Goal: Check status: Verify the current state of an ongoing process or item

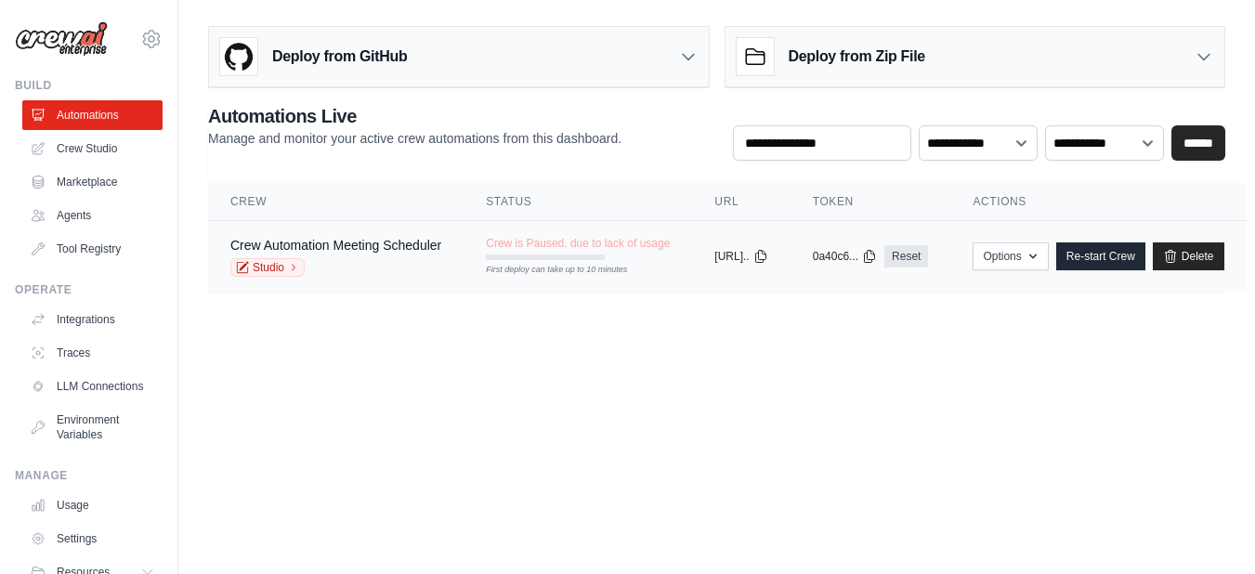
click at [332, 230] on td "Crew Automation Meeting Scheduler Studio" at bounding box center [335, 257] width 255 height 72
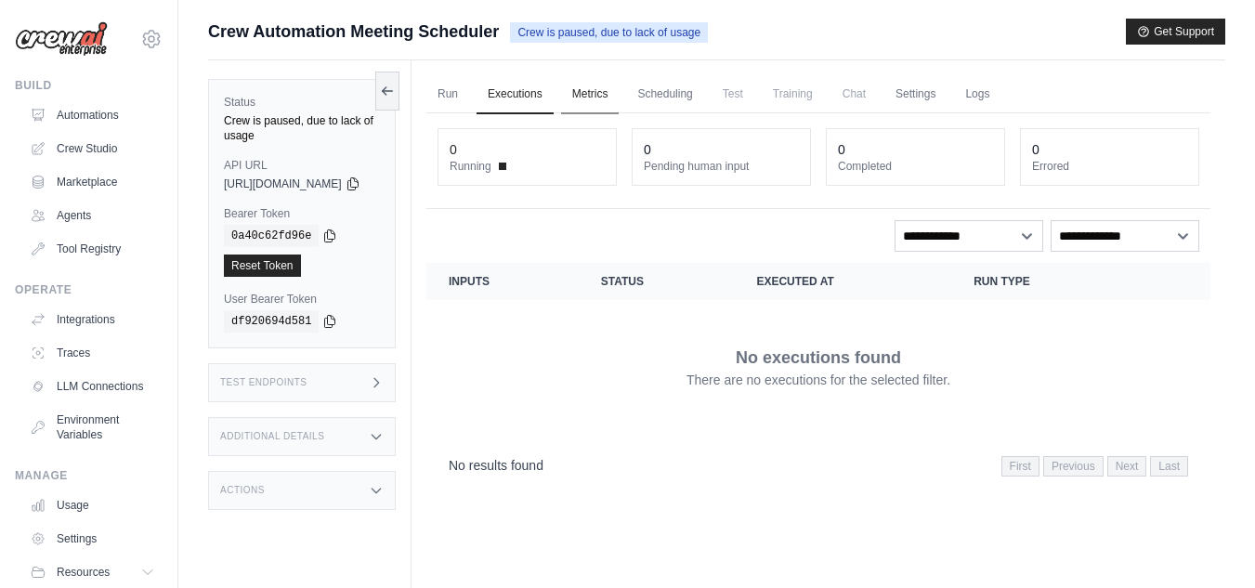
click at [620, 105] on link "Metrics" at bounding box center [590, 94] width 59 height 39
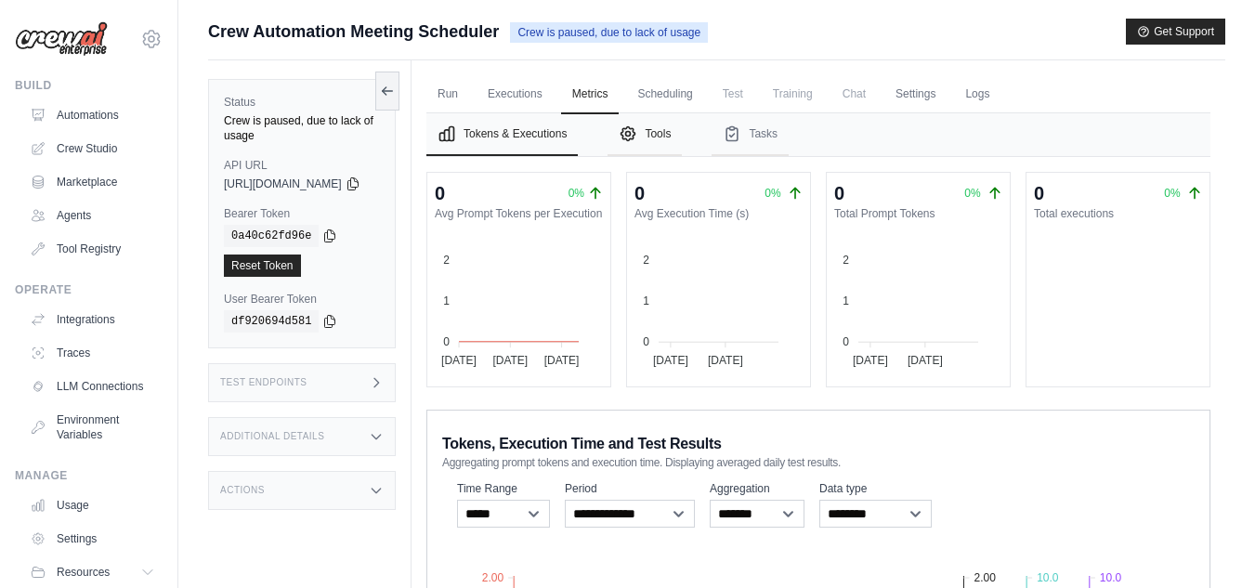
click at [637, 134] on icon "Tabs" at bounding box center [628, 133] width 19 height 19
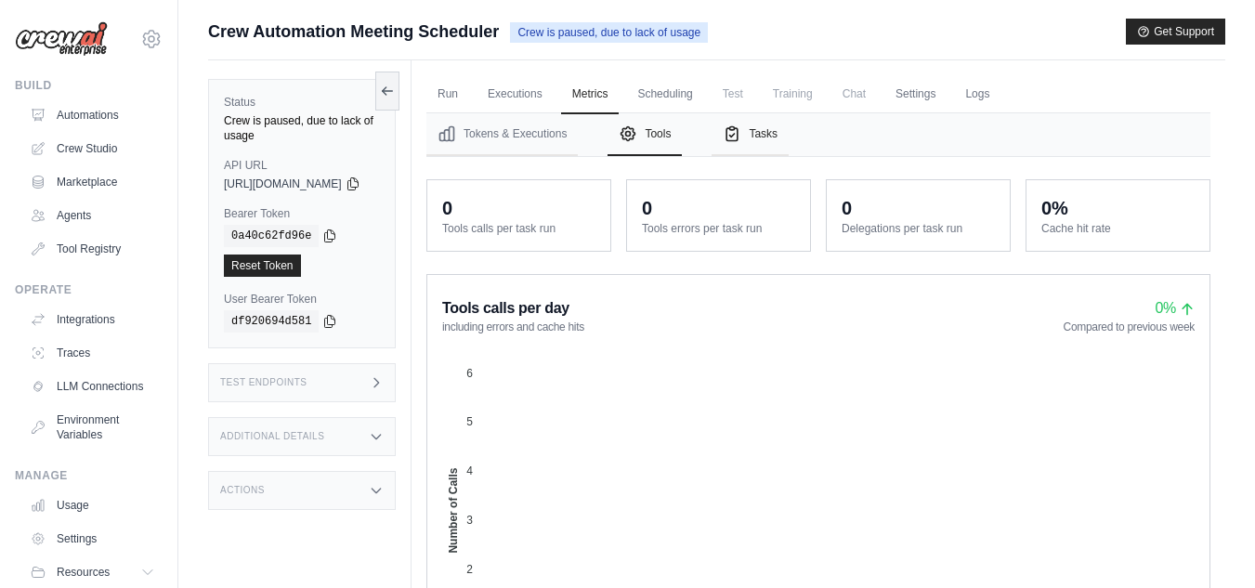
click at [783, 137] on button "Tasks" at bounding box center [749, 134] width 77 height 43
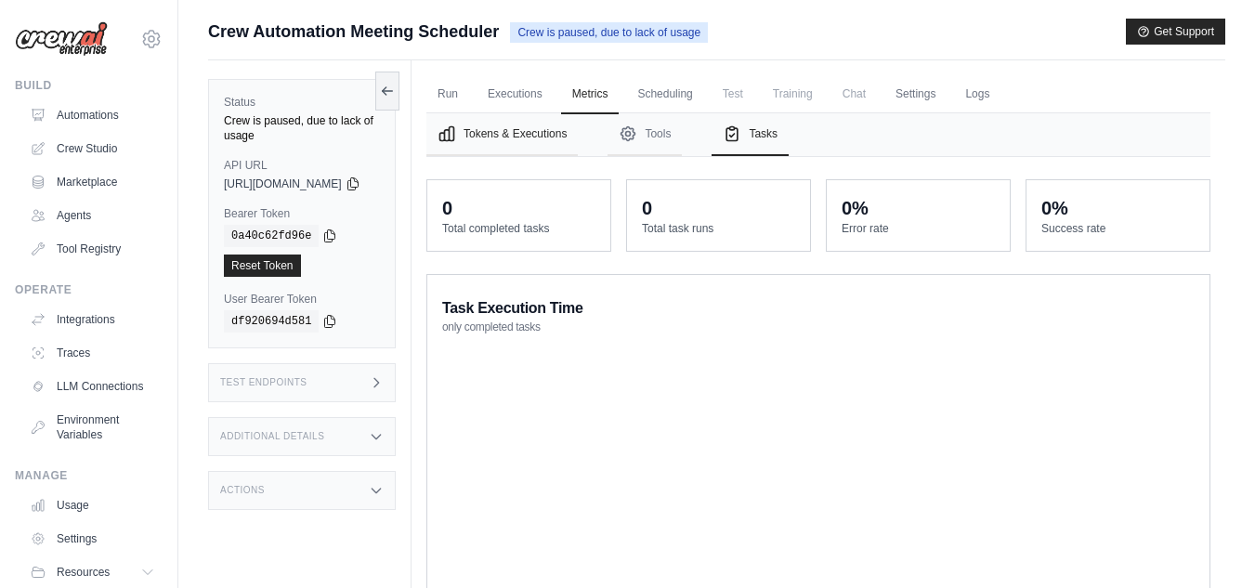
click at [519, 145] on button "Tokens & Executions" at bounding box center [501, 134] width 151 height 43
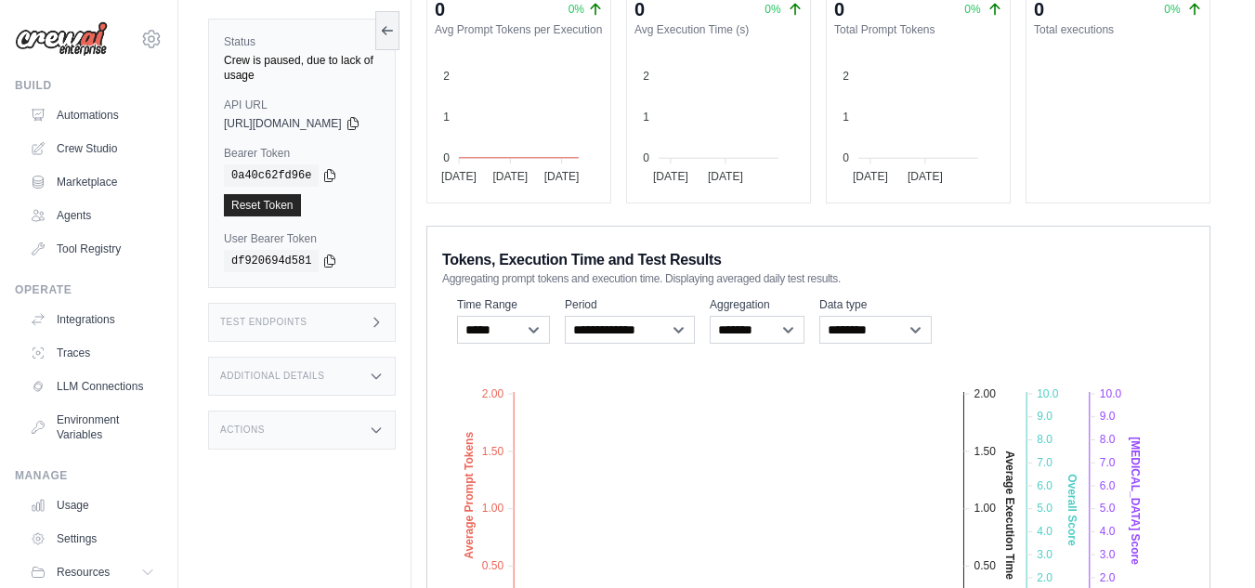
scroll to position [186, 0]
click at [545, 333] on select "***** ****** *******" at bounding box center [503, 328] width 93 height 28
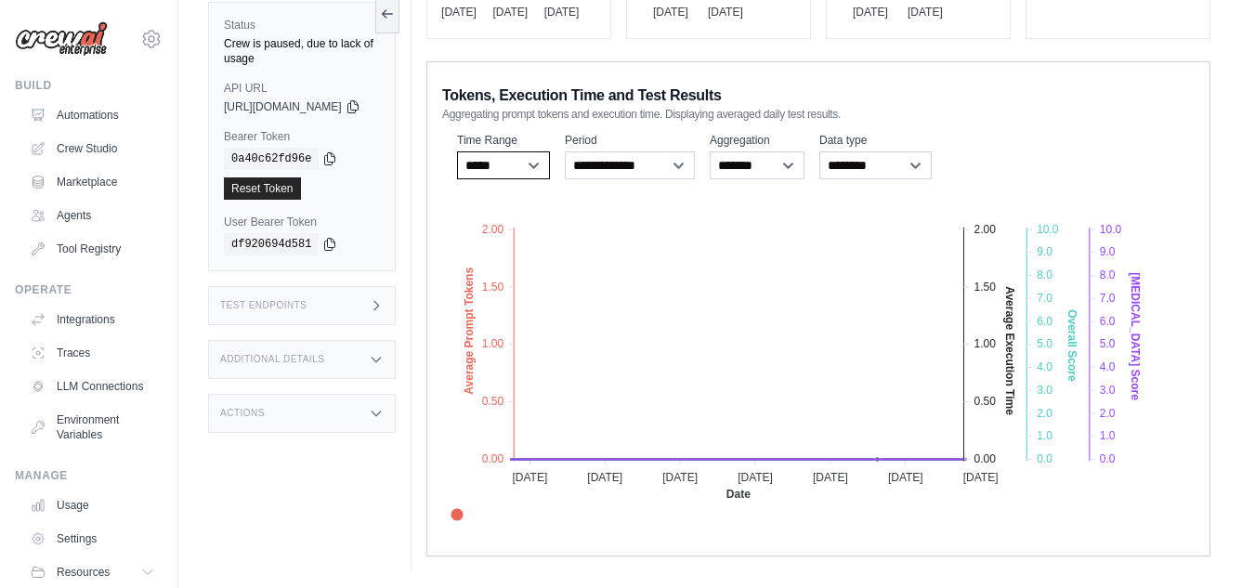
scroll to position [350, 0]
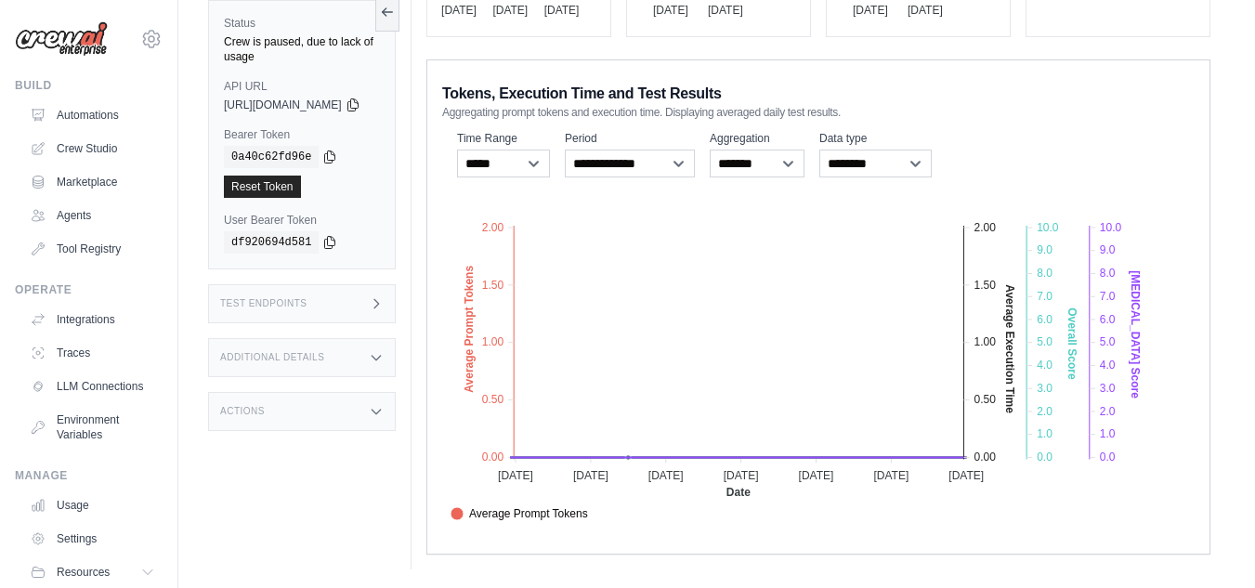
click at [690, 315] on foreignobject "Average Prompt Tokens Average Execution Time Score [MEDICAL_DATA] Score Crew Ve…" at bounding box center [803, 362] width 723 height 325
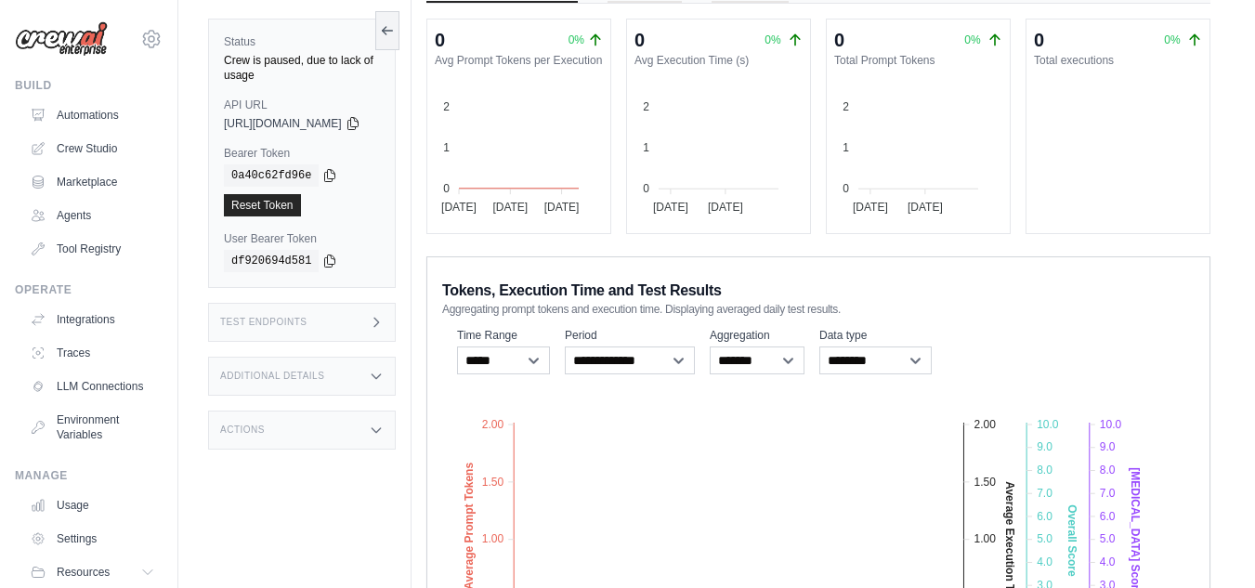
scroll to position [0, 0]
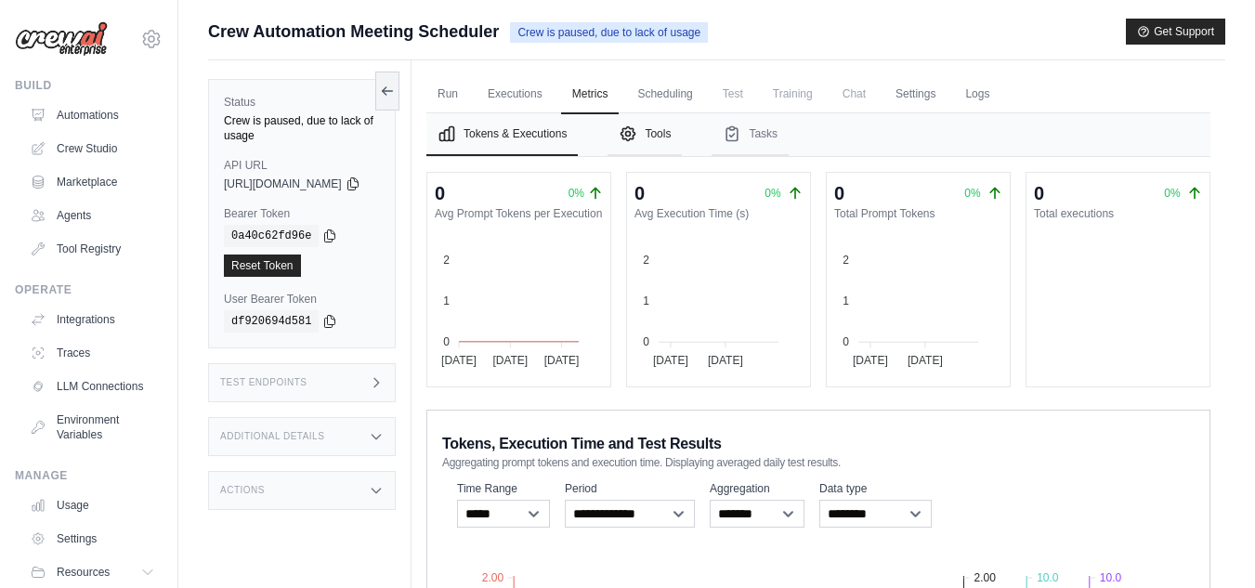
click at [682, 136] on button "Tools" at bounding box center [644, 134] width 74 height 43
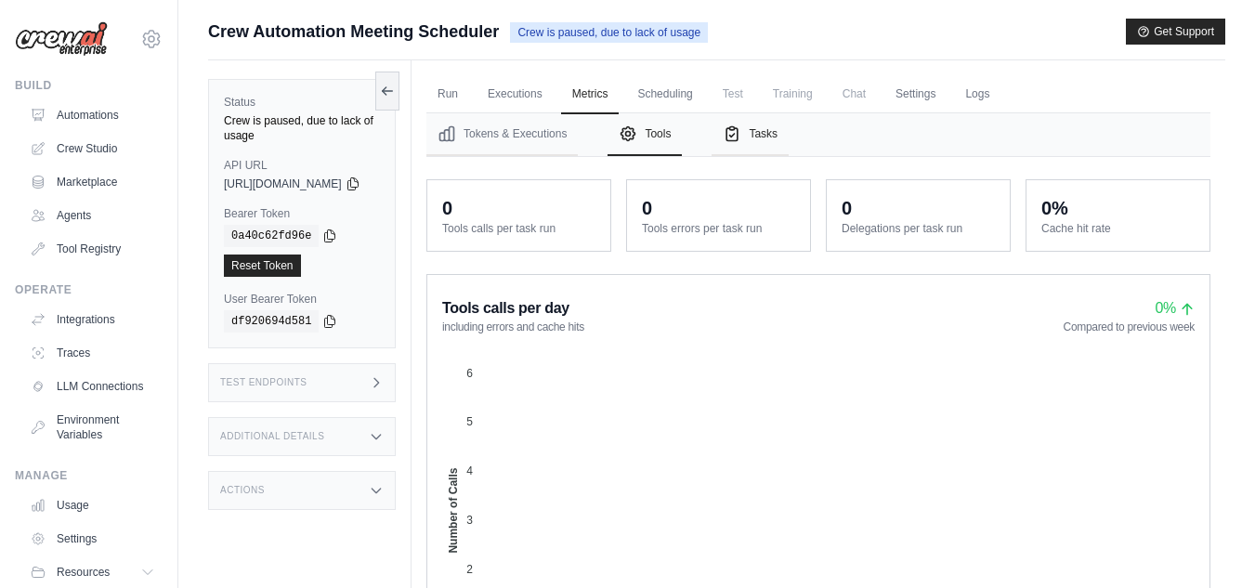
click at [789, 140] on button "Tasks" at bounding box center [749, 134] width 77 height 43
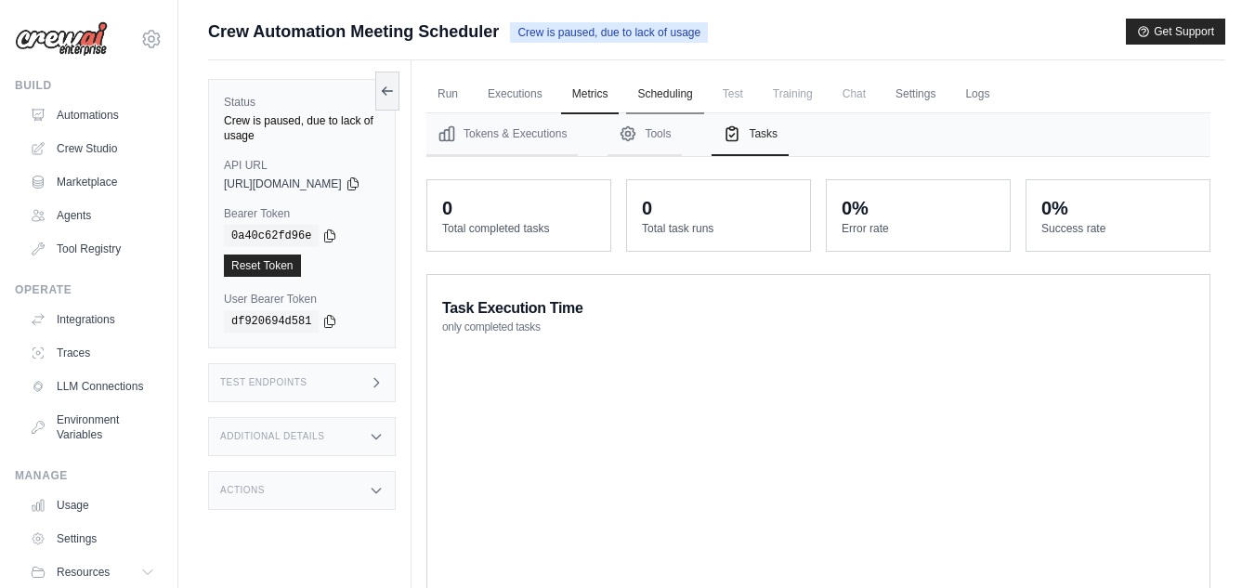
click at [683, 111] on link "Scheduling" at bounding box center [664, 94] width 77 height 39
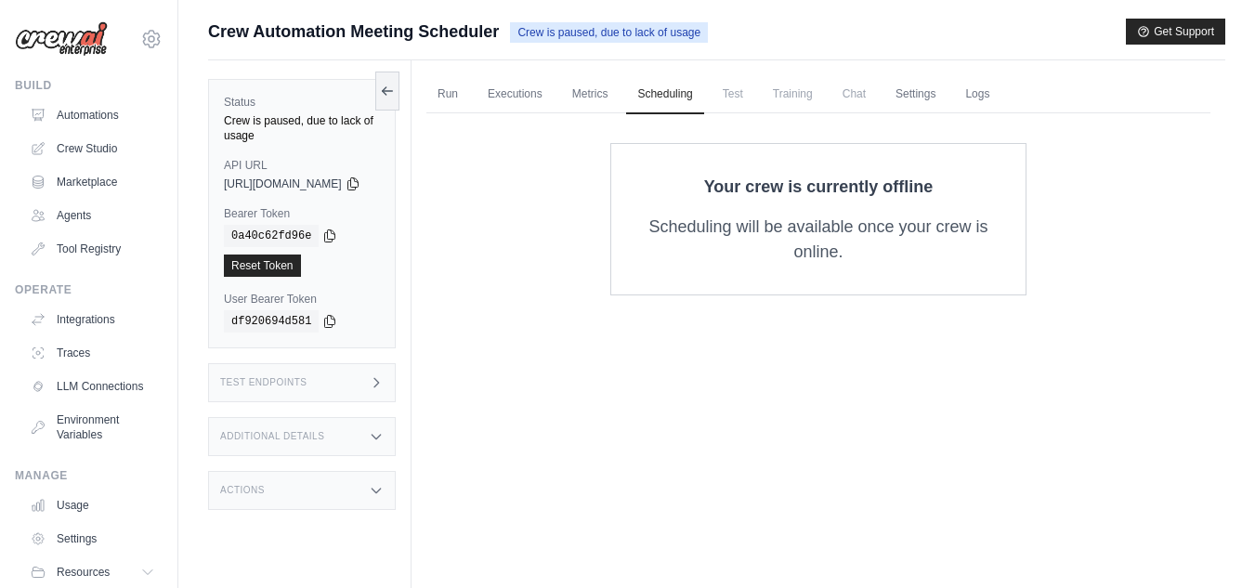
click at [754, 99] on span "Test" at bounding box center [732, 93] width 43 height 37
click at [933, 96] on link "Settings" at bounding box center [915, 94] width 62 height 39
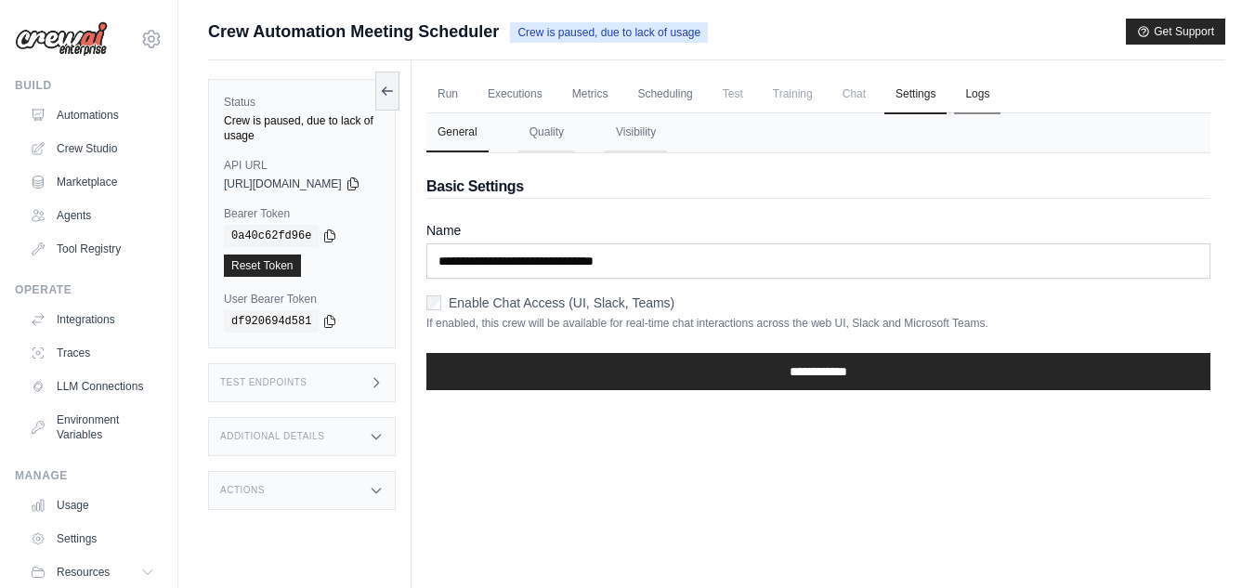
click at [996, 86] on link "Logs" at bounding box center [977, 94] width 46 height 39
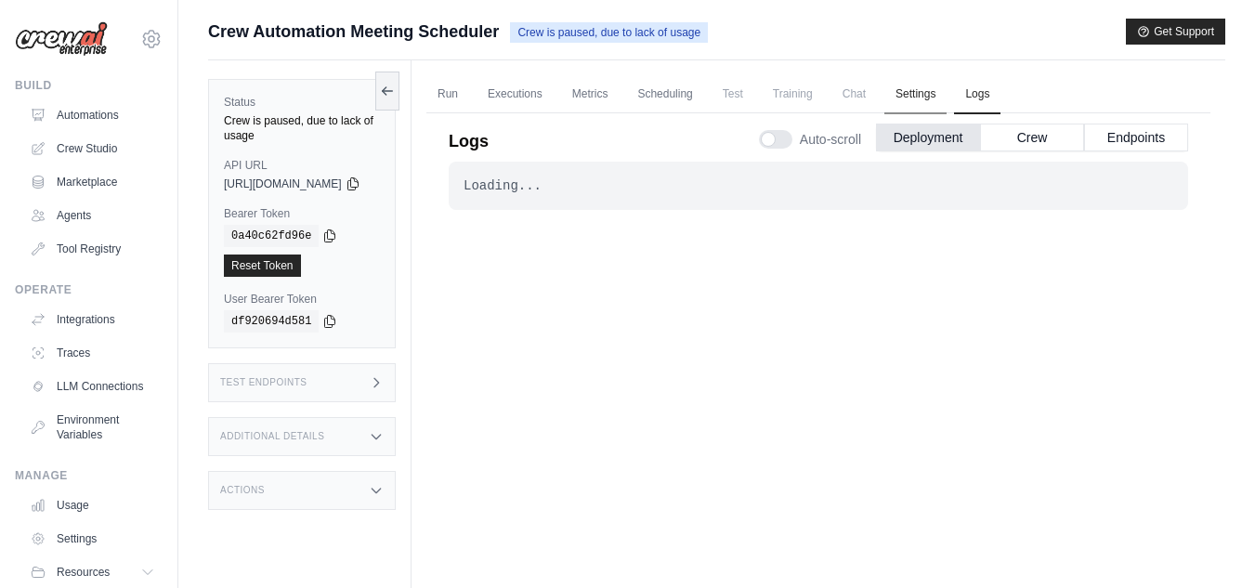
click at [941, 90] on link "Settings" at bounding box center [915, 94] width 62 height 39
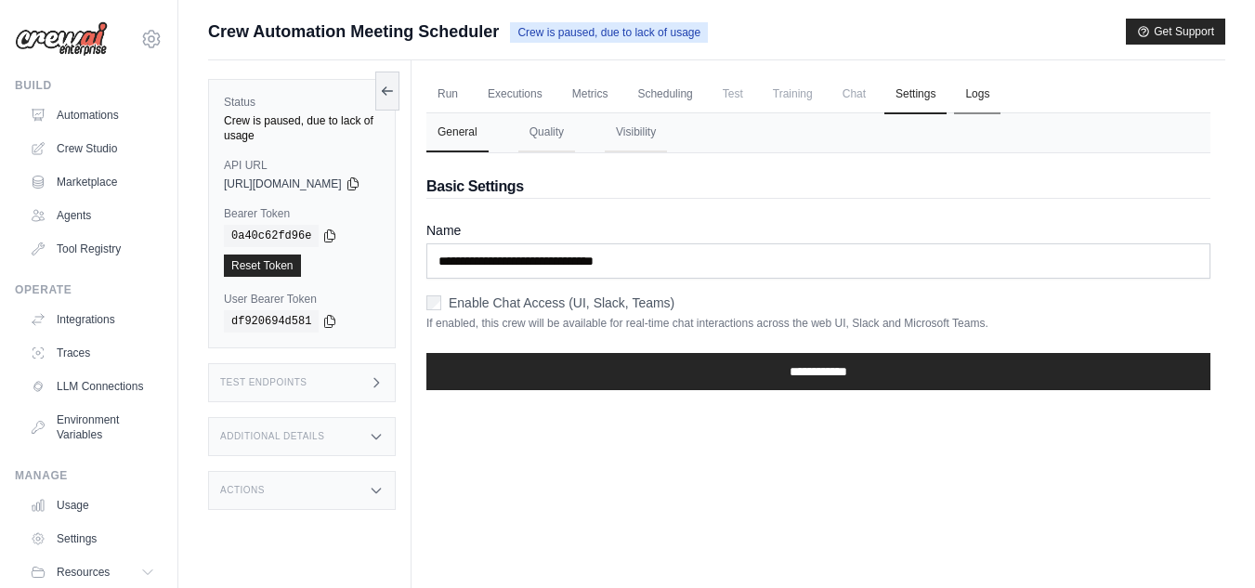
click at [994, 90] on link "Logs" at bounding box center [977, 94] width 46 height 39
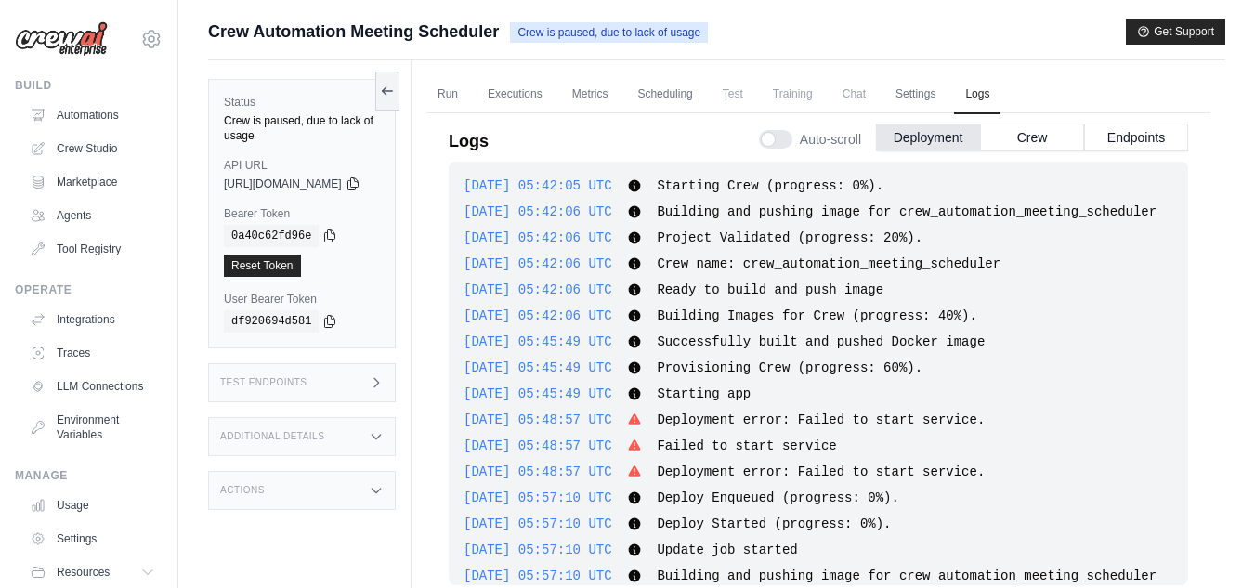
scroll to position [346, 0]
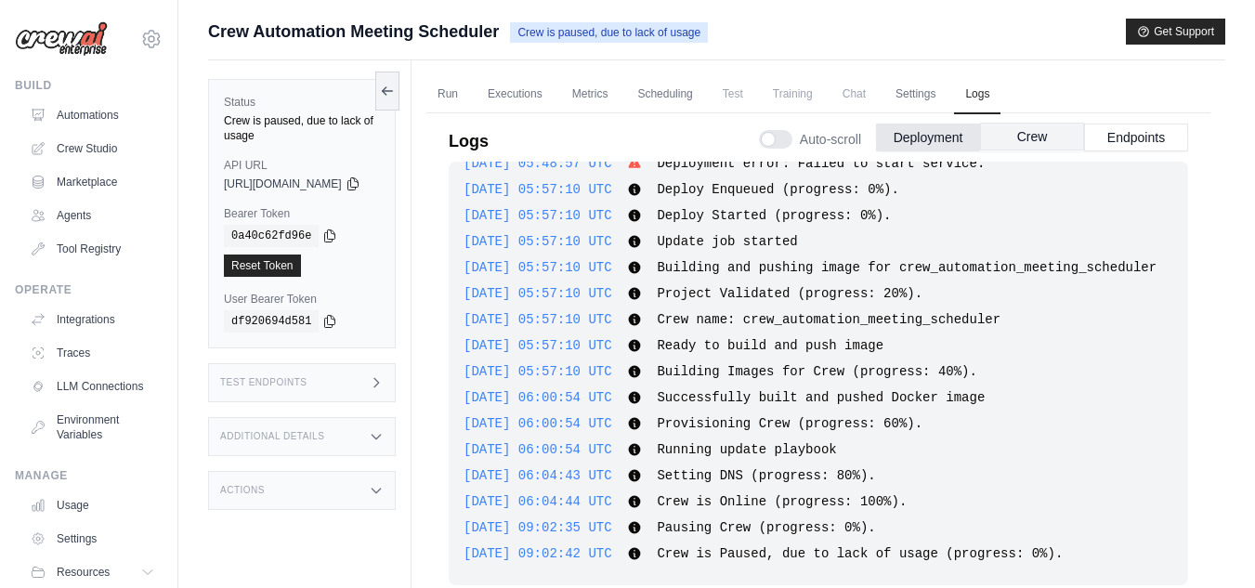
click at [1027, 131] on button "Crew" at bounding box center [1032, 137] width 104 height 28
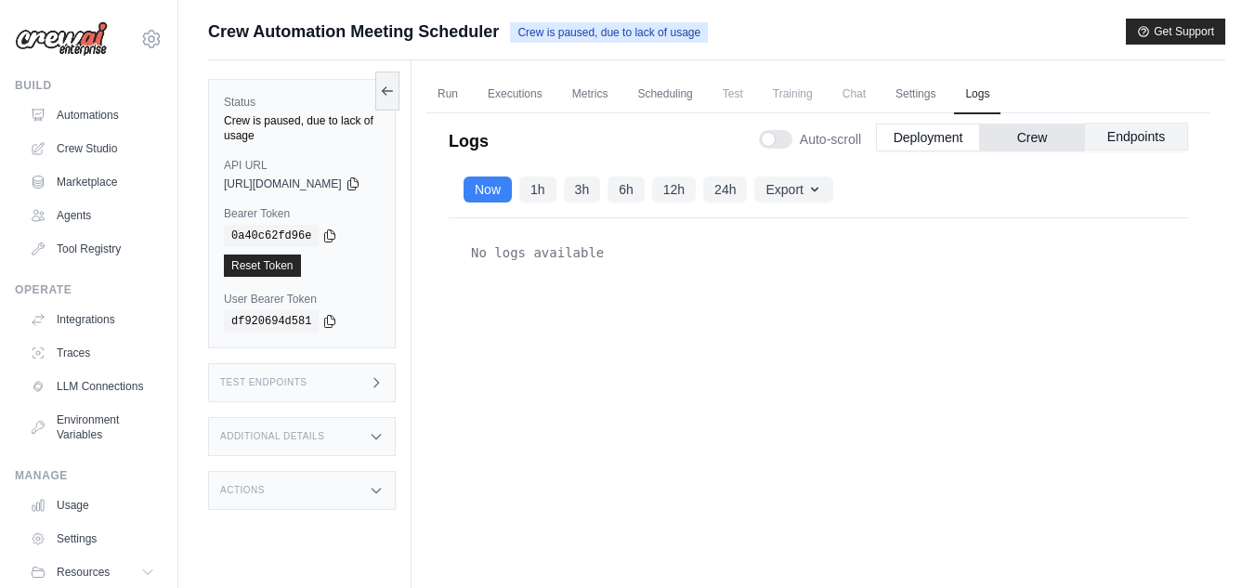
click at [1162, 140] on button "Endpoints" at bounding box center [1136, 137] width 104 height 28
click at [922, 146] on button "Deployment" at bounding box center [928, 137] width 104 height 28
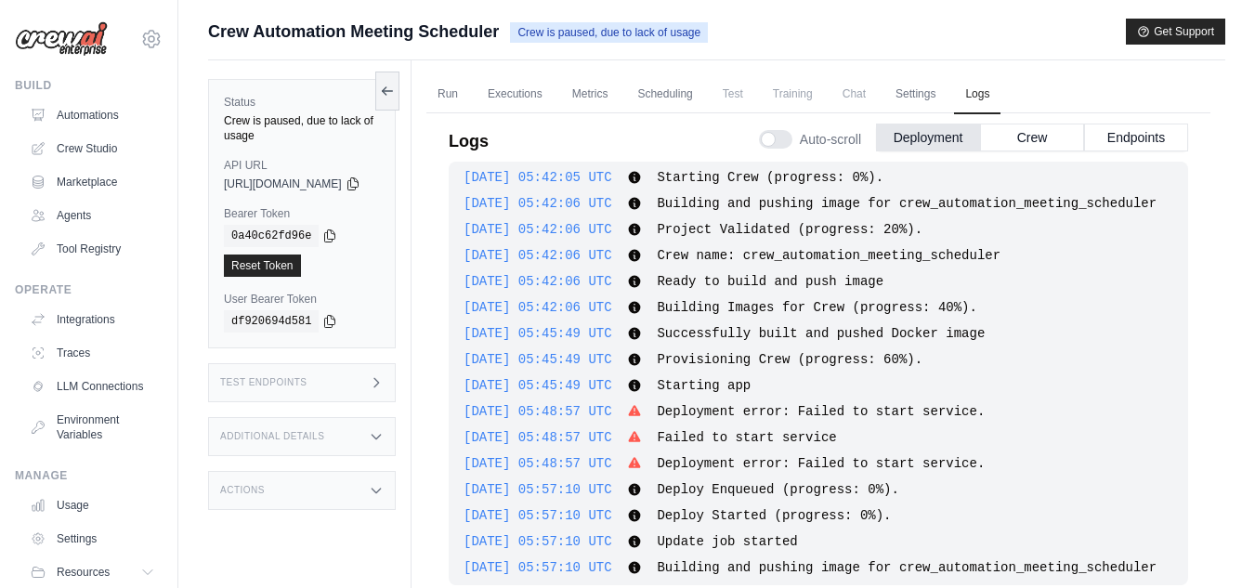
scroll to position [0, 0]
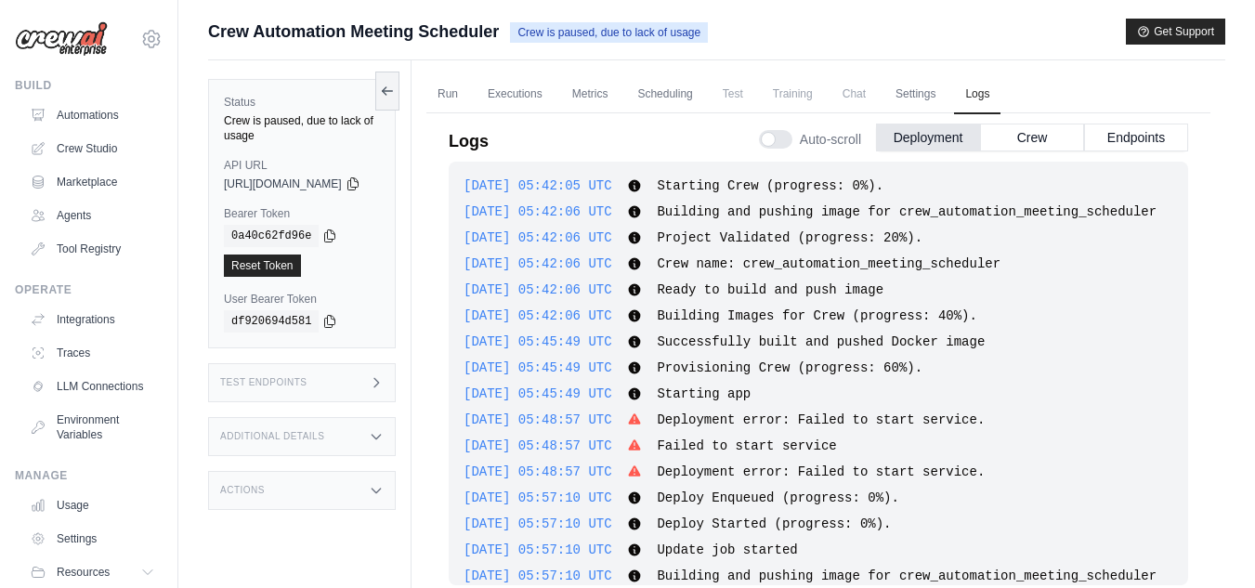
click at [779, 146] on div at bounding box center [775, 139] width 33 height 19
click at [776, 137] on div at bounding box center [775, 139] width 33 height 19
click at [1008, 144] on button "Crew" at bounding box center [1032, 137] width 104 height 28
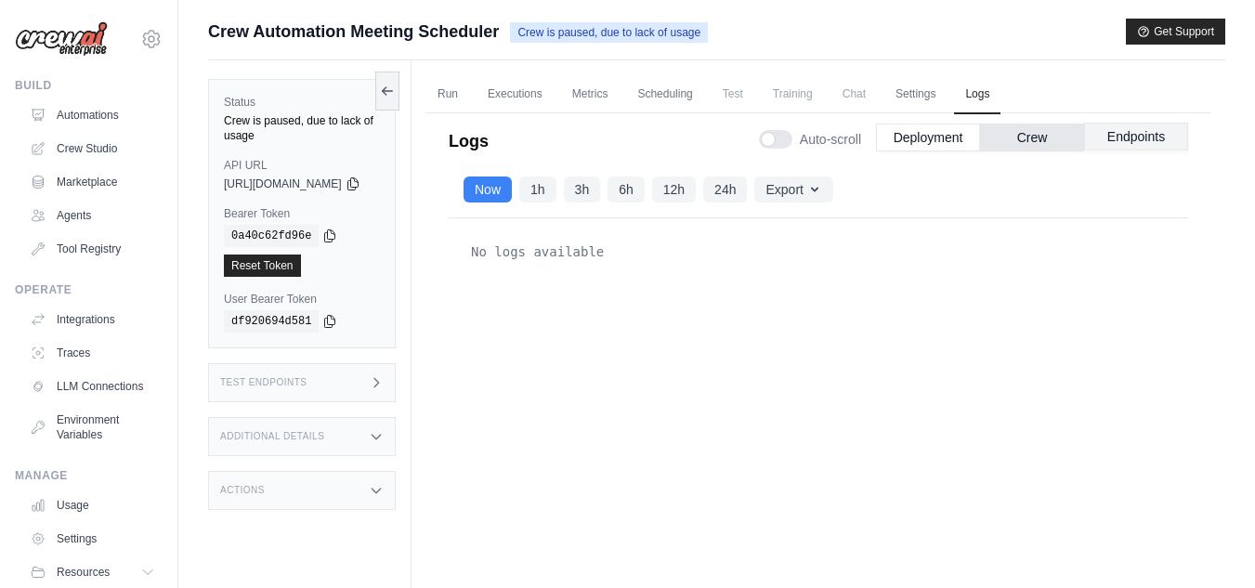
click at [1141, 139] on button "Endpoints" at bounding box center [1136, 137] width 104 height 28
click at [556, 195] on button "1h" at bounding box center [537, 189] width 37 height 26
click at [601, 193] on button "3h" at bounding box center [582, 189] width 37 height 26
click at [645, 193] on button "6h" at bounding box center [625, 189] width 37 height 26
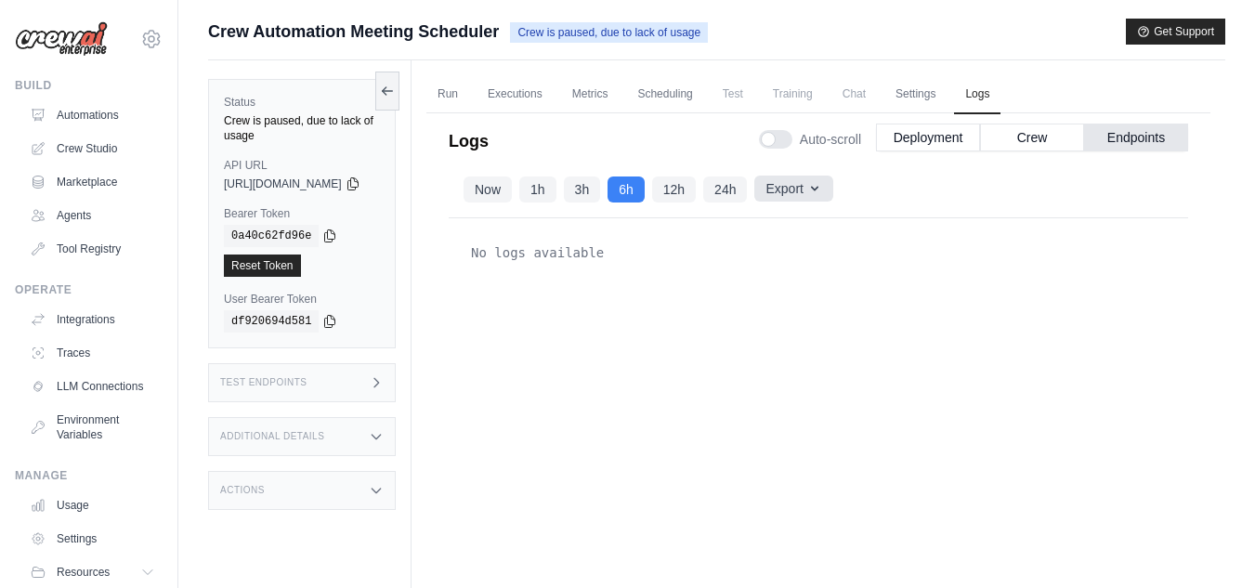
click at [789, 186] on button "Export" at bounding box center [793, 189] width 78 height 26
click at [790, 186] on button "Export" at bounding box center [793, 189] width 78 height 26
click at [806, 196] on button "Export" at bounding box center [793, 189] width 78 height 26
click at [938, 138] on button "Deployment" at bounding box center [928, 137] width 104 height 28
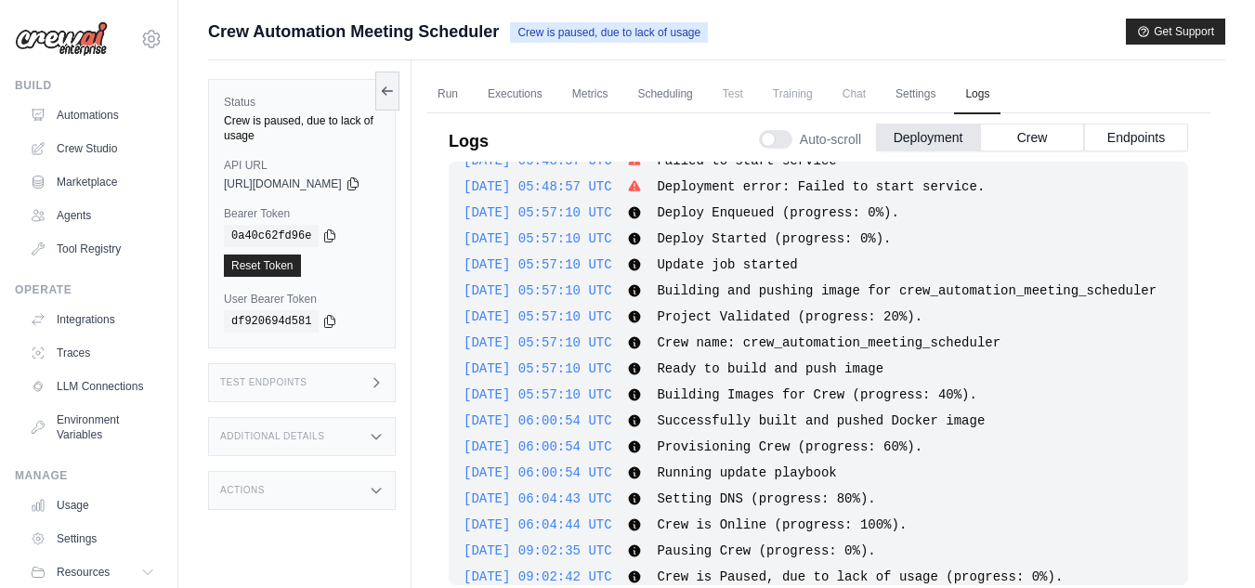
scroll to position [346, 0]
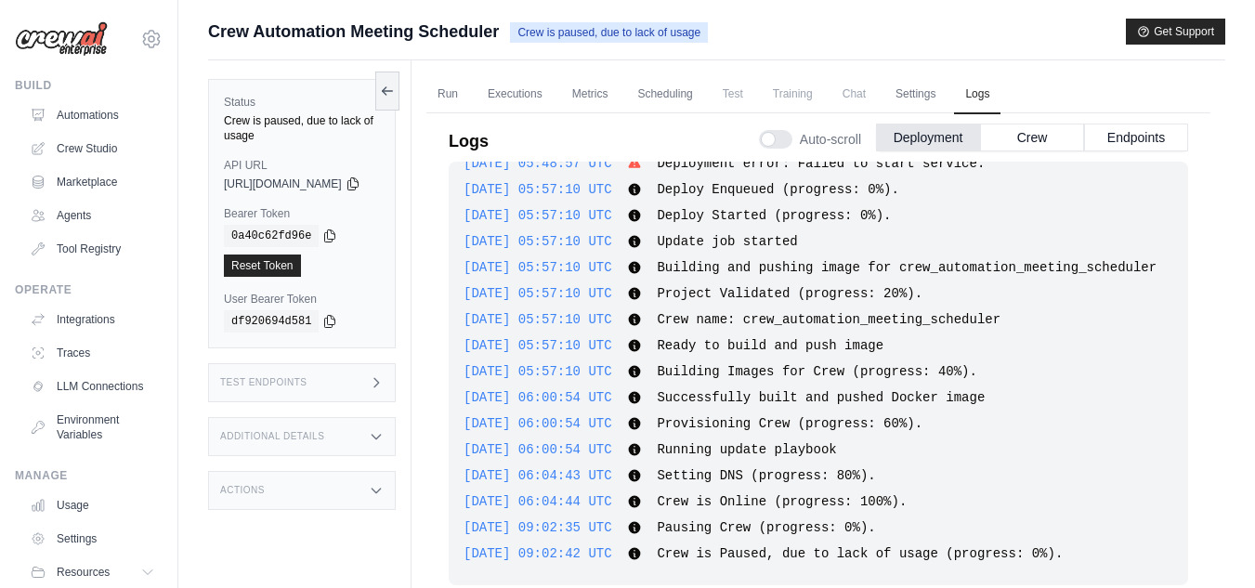
click at [563, 442] on span "[DATE] 06:00:54 UTC" at bounding box center [537, 449] width 149 height 15
click at [807, 410] on div "[DATE] 05:42:05 UTC Starting Crew (progress: 0%). Show more Show less [DATE] 05…" at bounding box center [818, 374] width 739 height 424
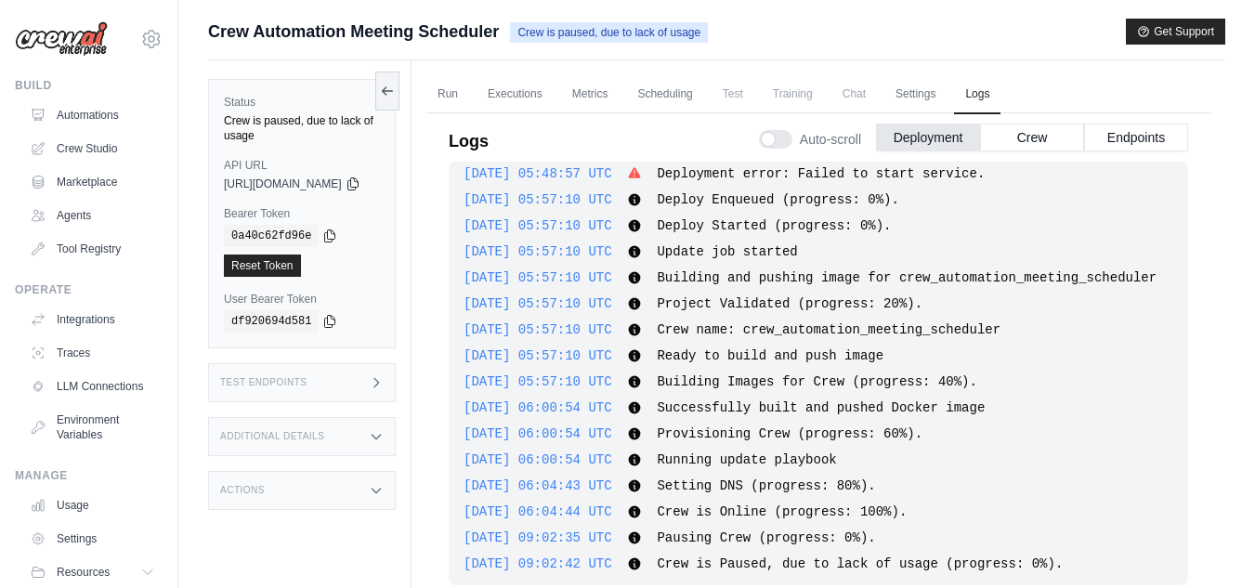
scroll to position [253, 0]
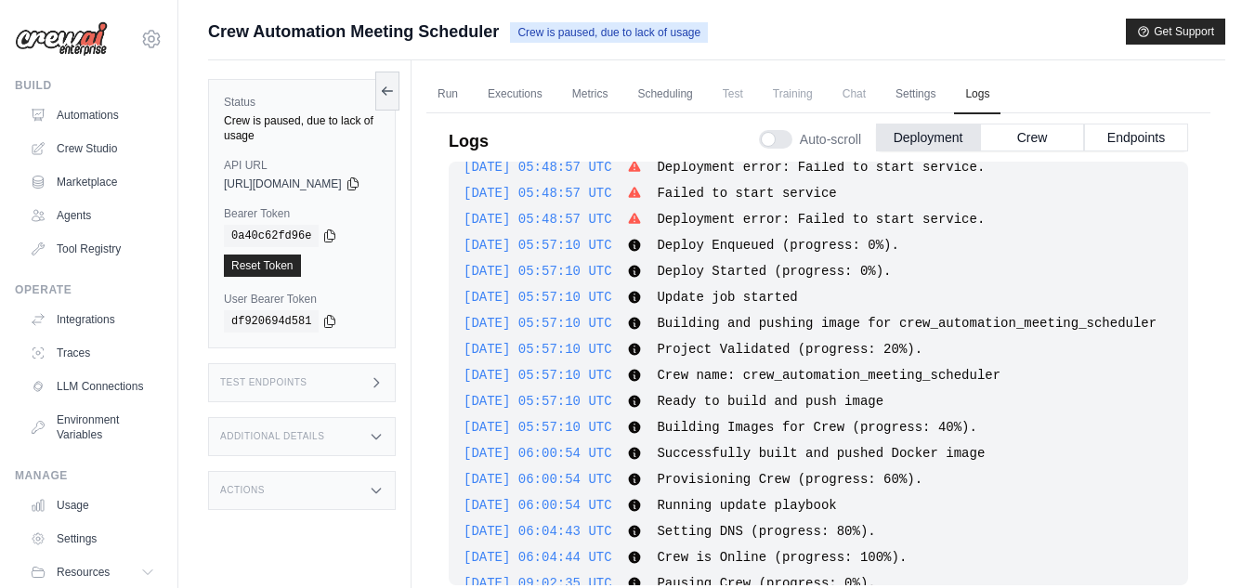
click at [852, 435] on span "Building Images for Crew (progress: 40%)." at bounding box center [817, 427] width 320 height 15
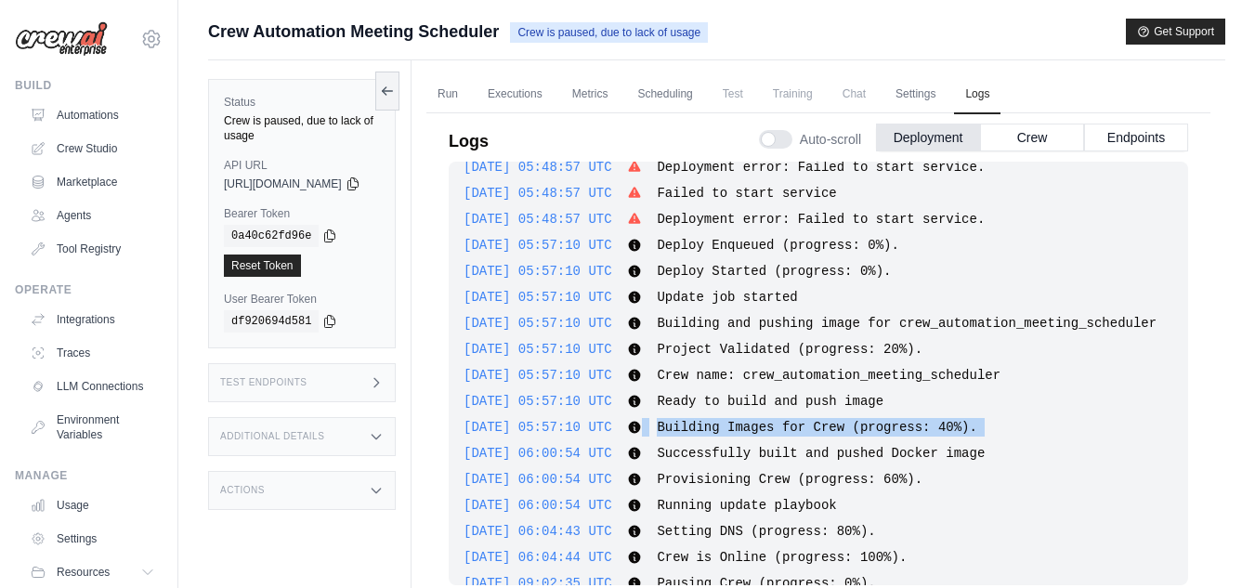
click at [852, 435] on span "Building Images for Crew (progress: 40%)." at bounding box center [817, 427] width 320 height 15
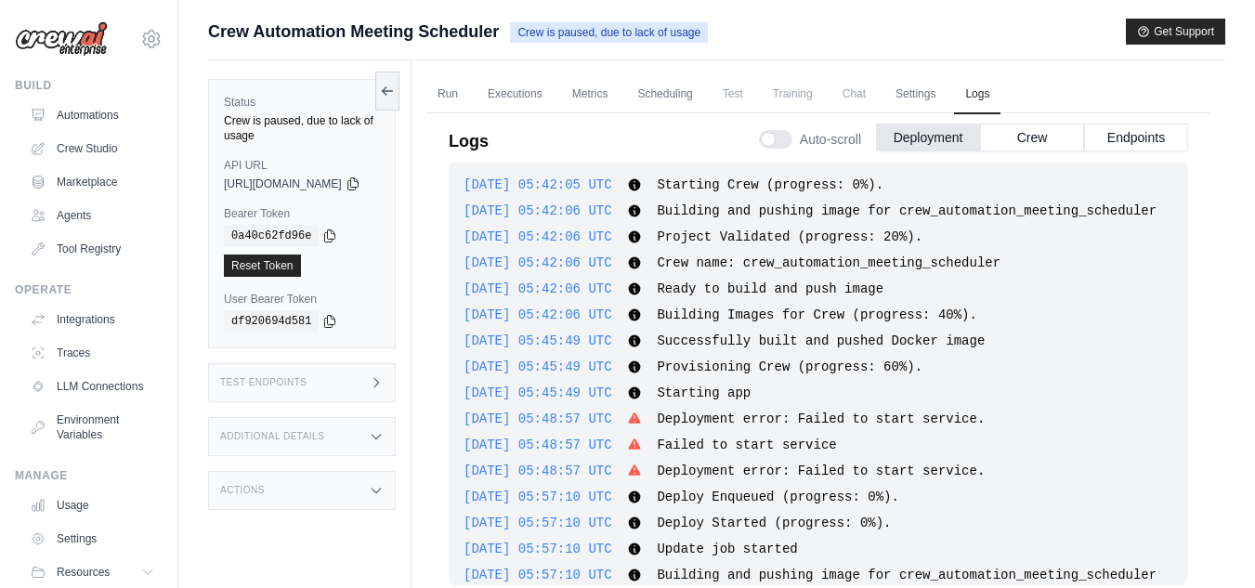
scroll to position [0, 0]
click at [620, 98] on link "Metrics" at bounding box center [590, 94] width 59 height 39
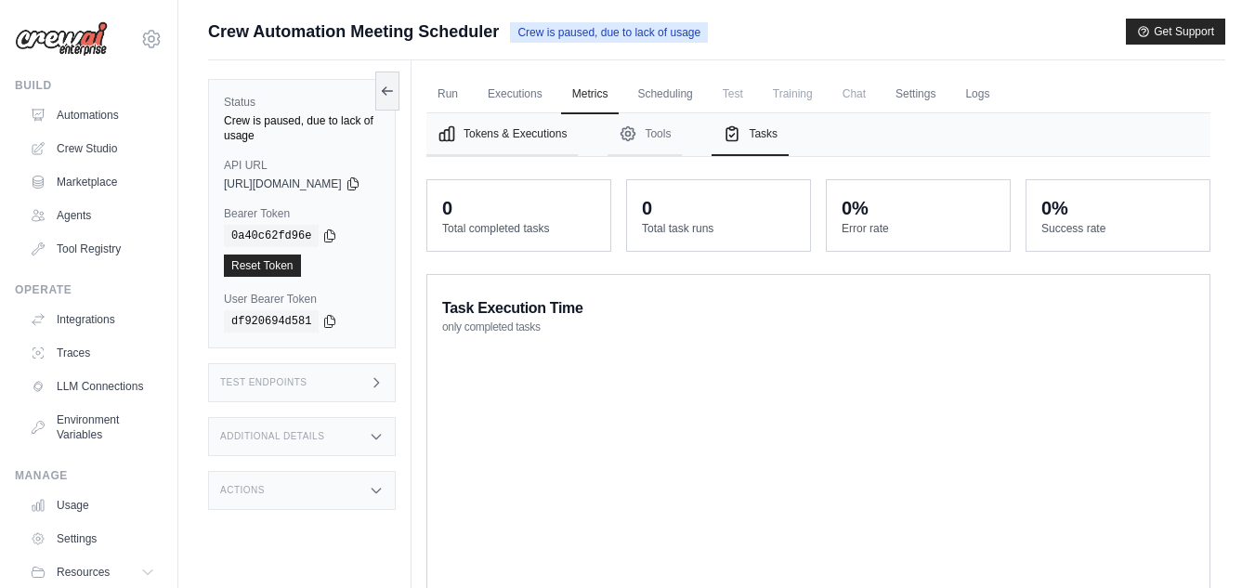
click at [565, 141] on button "Tokens & Executions" at bounding box center [501, 134] width 151 height 43
